Goal: Book appointment/travel/reservation

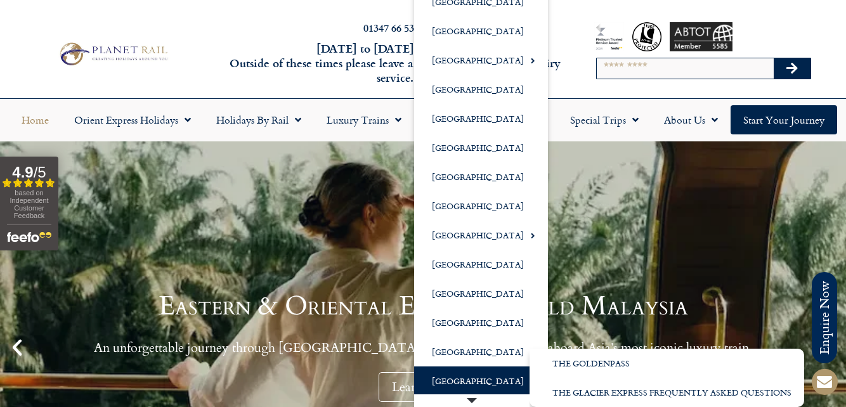
click at [470, 379] on link "[GEOGRAPHIC_DATA]" at bounding box center [481, 381] width 134 height 29
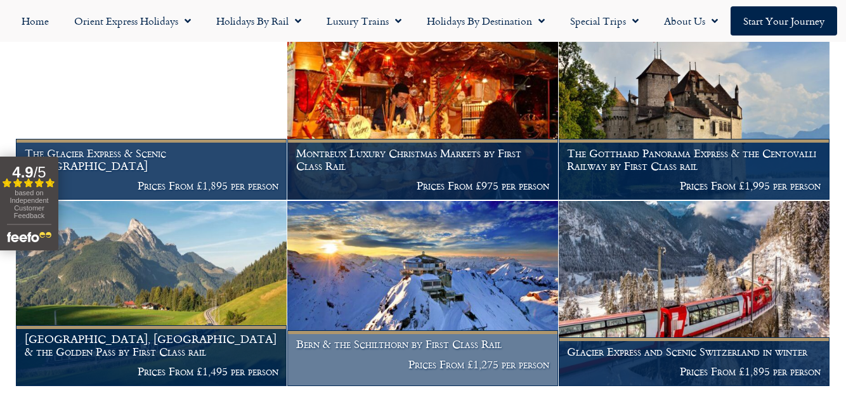
scroll to position [654, 0]
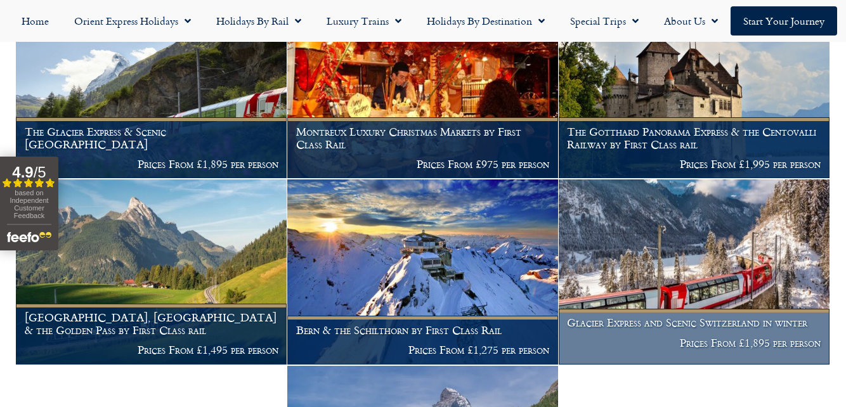
click at [687, 267] on img at bounding box center [694, 271] width 271 height 185
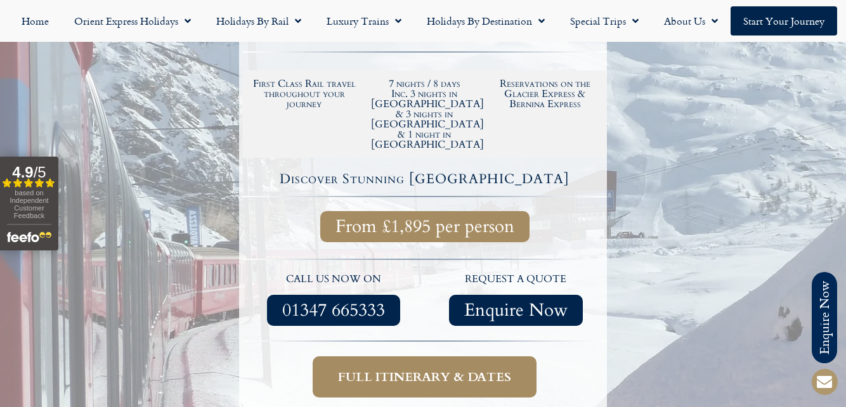
click at [443, 369] on span "Full itinerary & dates" at bounding box center [424, 377] width 173 height 16
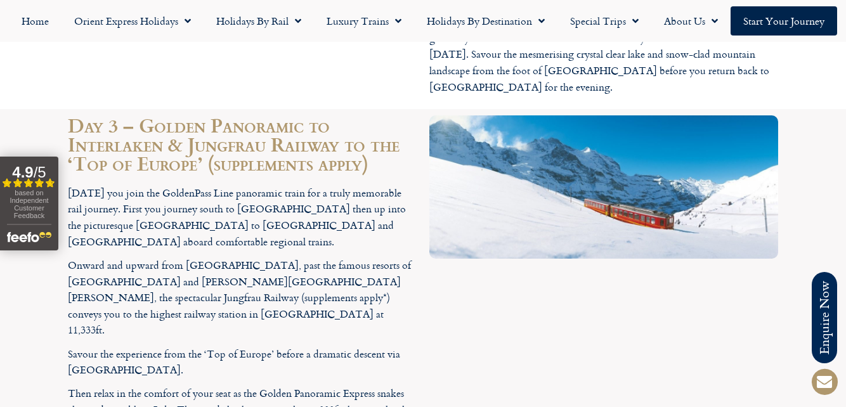
scroll to position [2609, 0]
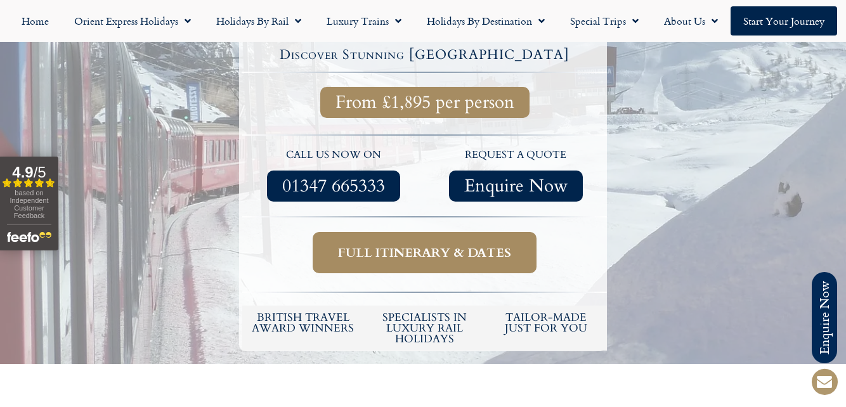
scroll to position [381, 0]
